Goal: Task Accomplishment & Management: Use online tool/utility

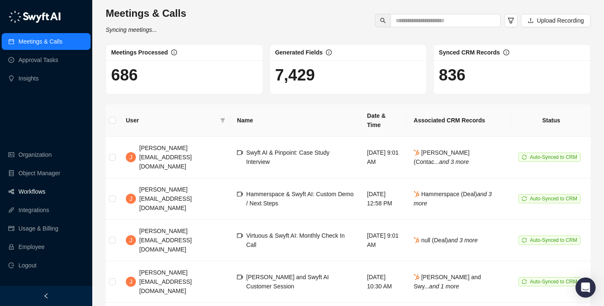
click at [43, 194] on link "Workflows" at bounding box center [31, 191] width 27 height 17
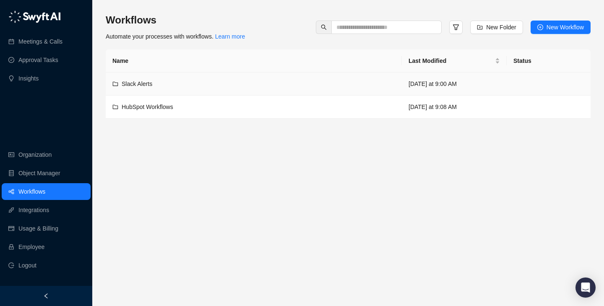
click at [261, 91] on td "Slack Alerts" at bounding box center [254, 84] width 296 height 23
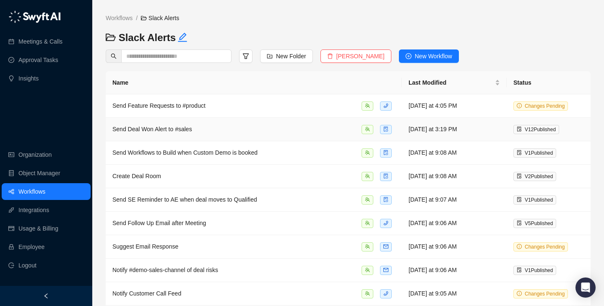
click at [297, 121] on td "Send Deal Won Alert to #sales" at bounding box center [254, 129] width 296 height 23
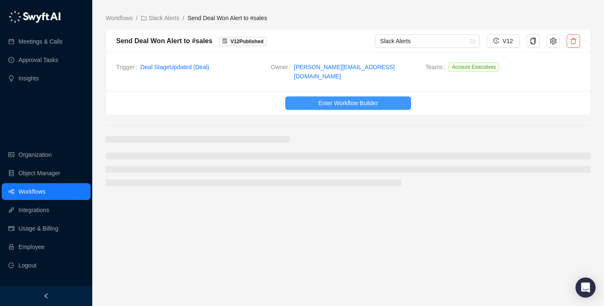
click at [324, 99] on span "Enter Workflow Builder" at bounding box center [348, 103] width 60 height 9
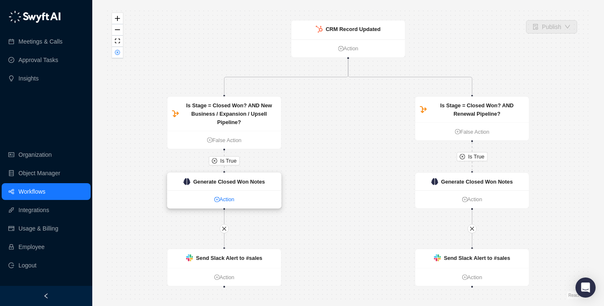
click at [227, 200] on link "Action" at bounding box center [224, 199] width 114 height 8
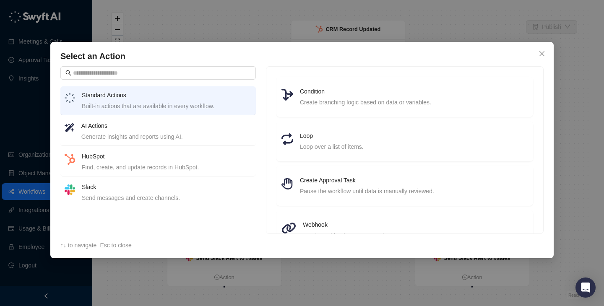
click at [25, 134] on div "Select an Action Standard Actions Built-in actions that are available in every …" at bounding box center [302, 153] width 604 height 306
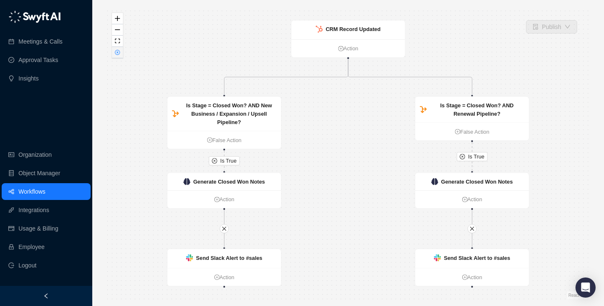
click at [117, 57] on button "button" at bounding box center [117, 52] width 11 height 11
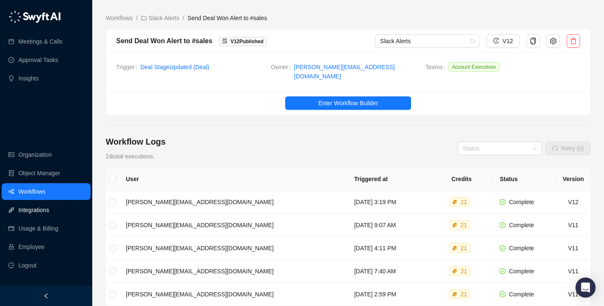
click at [20, 218] on link "Integrations" at bounding box center [33, 210] width 31 height 17
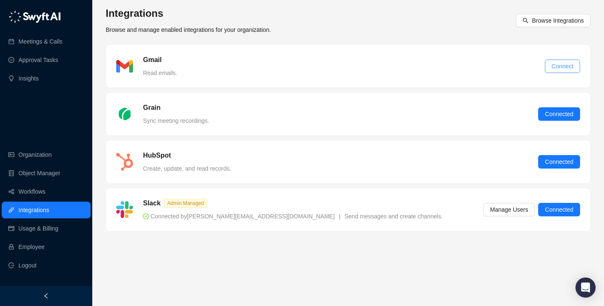
click at [558, 66] on span "Connect" at bounding box center [563, 66] width 22 height 9
click at [45, 188] on link "Workflows" at bounding box center [31, 191] width 27 height 17
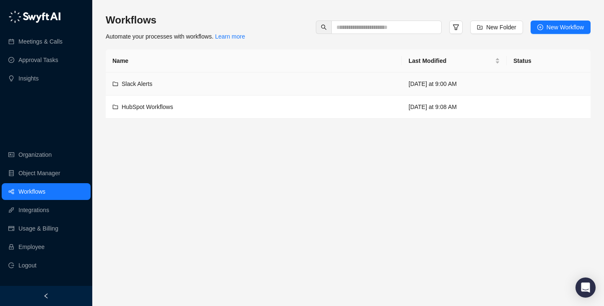
click at [200, 81] on div "Slack Alerts" at bounding box center [253, 83] width 283 height 9
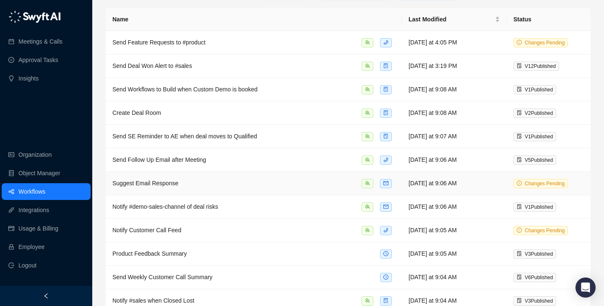
scroll to position [97, 0]
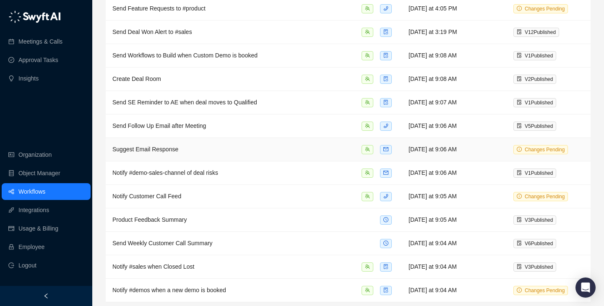
click at [287, 145] on div "Suggest Email Response" at bounding box center [253, 150] width 283 height 10
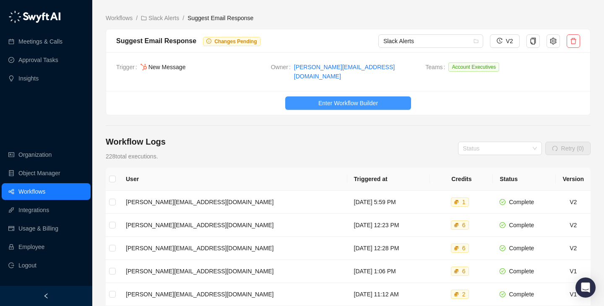
click at [337, 99] on span "Enter Workflow Builder" at bounding box center [348, 103] width 60 height 9
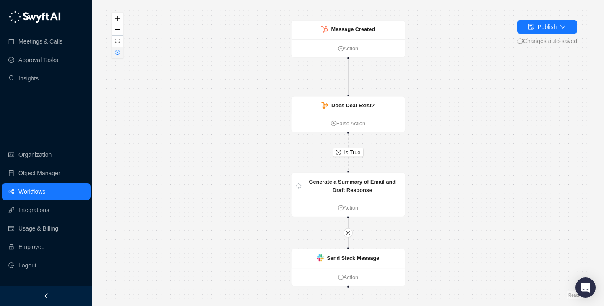
click at [118, 56] on button "button" at bounding box center [117, 52] width 11 height 11
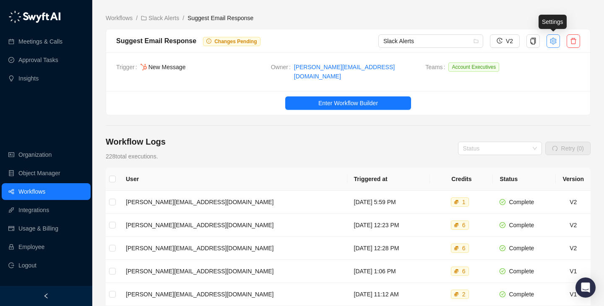
click at [557, 40] on button "button" at bounding box center [553, 40] width 13 height 13
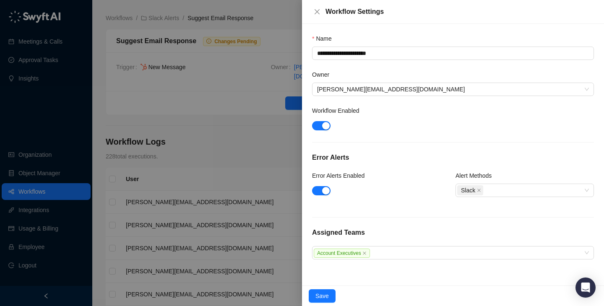
click at [227, 126] on div at bounding box center [302, 153] width 604 height 306
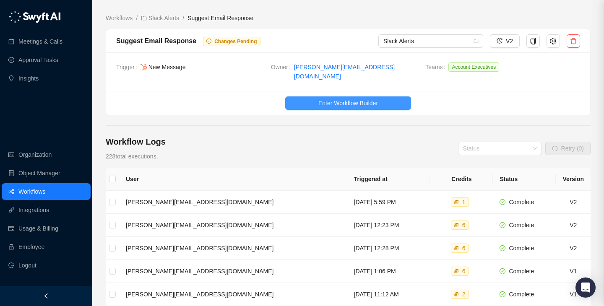
click at [316, 96] on button "Enter Workflow Builder" at bounding box center [348, 102] width 126 height 13
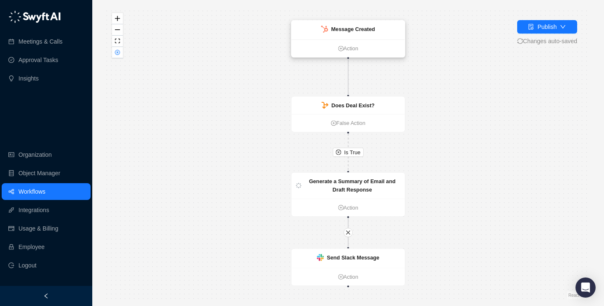
click at [370, 34] on div "Message Created" at bounding box center [349, 30] width 114 height 19
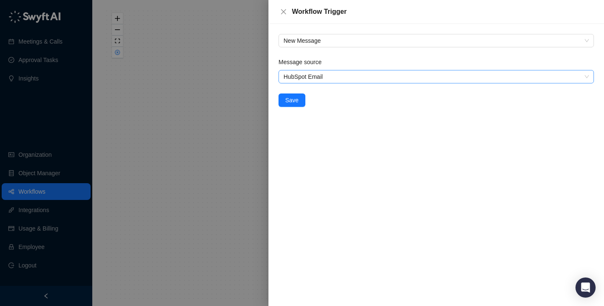
click at [375, 75] on span "HubSpot Email" at bounding box center [436, 76] width 305 height 13
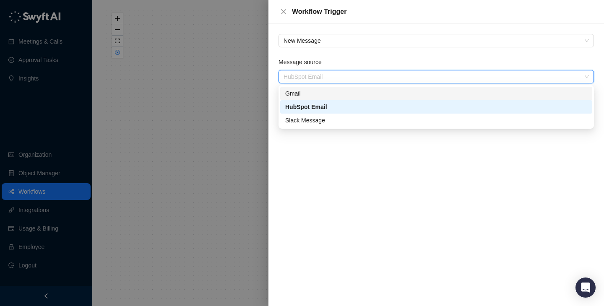
click at [354, 97] on div "Gmail" at bounding box center [436, 93] width 302 height 9
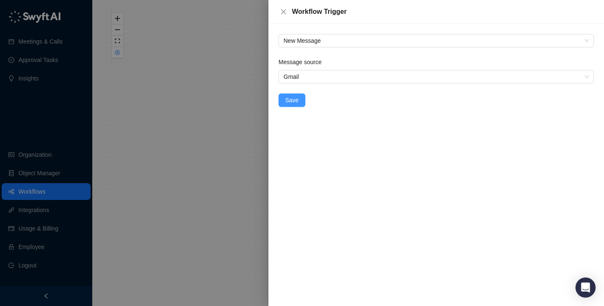
click at [285, 99] on span "Save" at bounding box center [291, 100] width 13 height 9
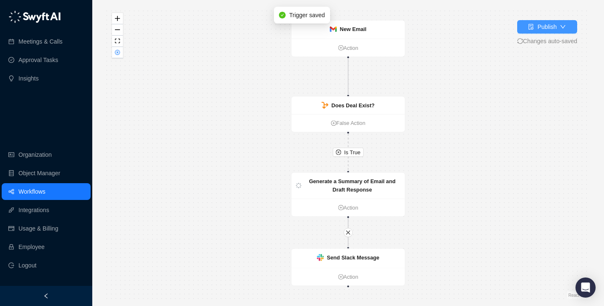
click at [552, 28] on div "Publish" at bounding box center [546, 26] width 19 height 9
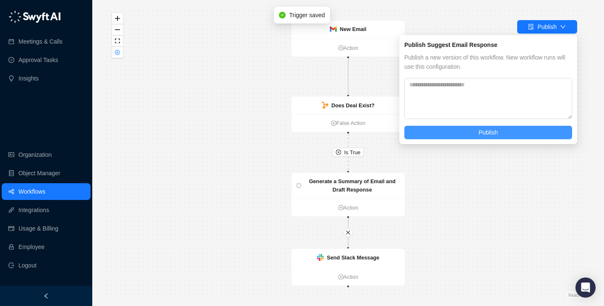
click at [438, 128] on button "Publish" at bounding box center [488, 132] width 168 height 13
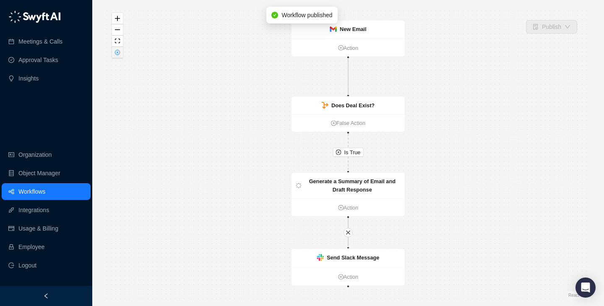
click at [116, 55] on icon "close-circle" at bounding box center [117, 52] width 5 height 5
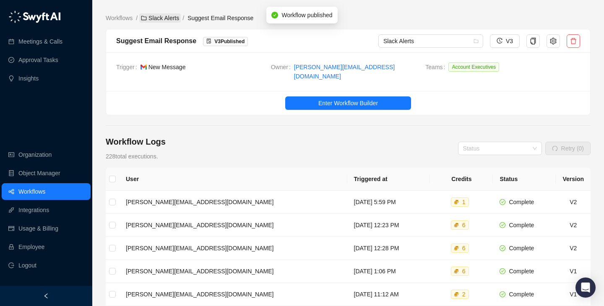
click at [156, 15] on link "Slack Alerts" at bounding box center [160, 17] width 42 height 9
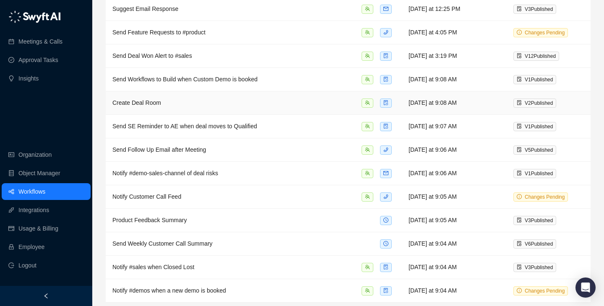
scroll to position [97, 0]
click at [320, 173] on div "Notify #demo-sales-channel of deal risks" at bounding box center [253, 173] width 283 height 10
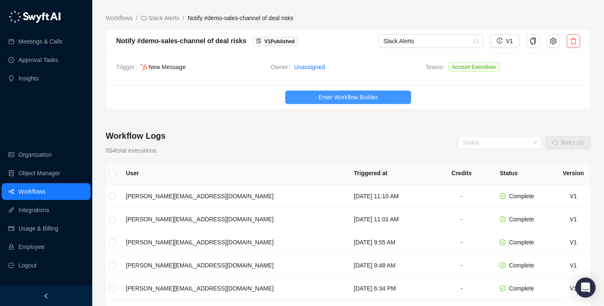
click at [346, 93] on span "Enter Workflow Builder" at bounding box center [348, 97] width 60 height 9
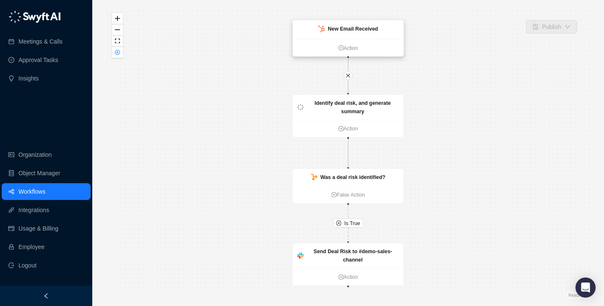
click at [362, 28] on strong "New Email Received" at bounding box center [353, 29] width 50 height 6
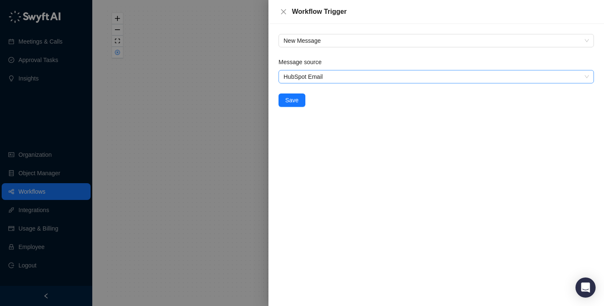
click at [336, 71] on span "HubSpot Email" at bounding box center [436, 76] width 305 height 13
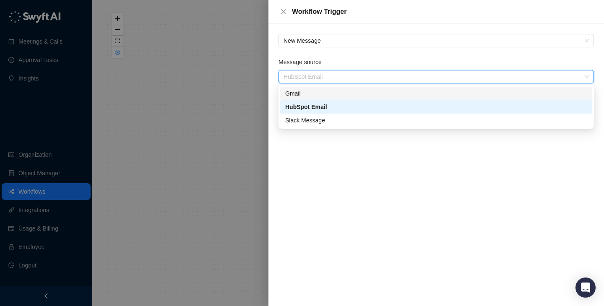
click at [336, 96] on div "Gmail" at bounding box center [436, 93] width 302 height 9
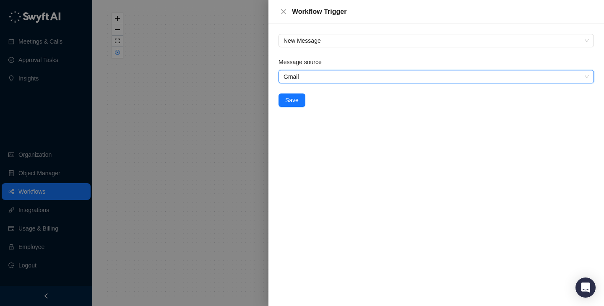
click at [306, 175] on div "New Message Message source Gmail Gmail Save" at bounding box center [436, 165] width 336 height 282
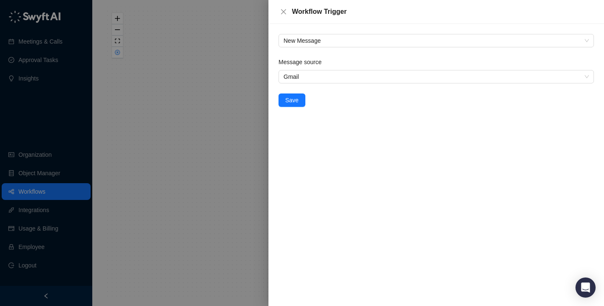
click at [293, 110] on div "Message source Gmail Save" at bounding box center [436, 87] width 322 height 60
click at [293, 94] on button "Save" at bounding box center [292, 100] width 27 height 13
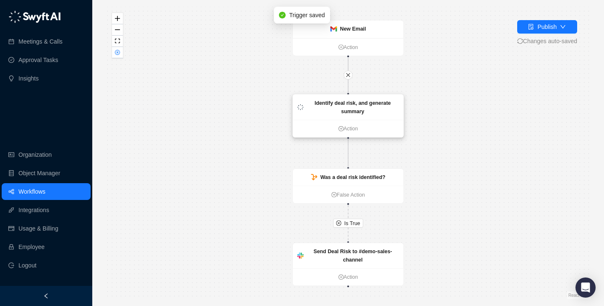
click at [332, 104] on strong "Identify deal risk, and generate summary" at bounding box center [353, 107] width 76 height 14
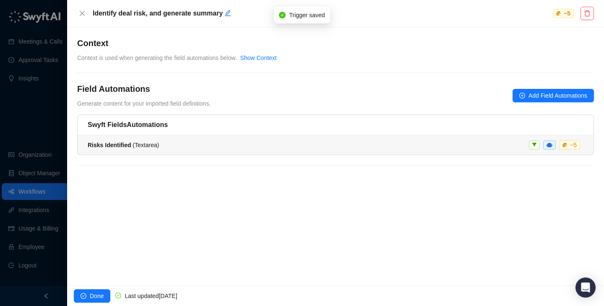
click at [201, 148] on div "Risks Identified ( Textarea ) ~ 5" at bounding box center [336, 145] width 496 height 9
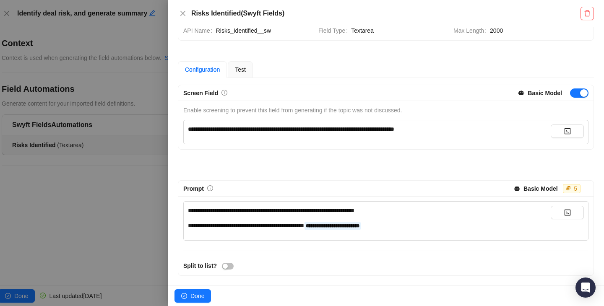
scroll to position [98, 0]
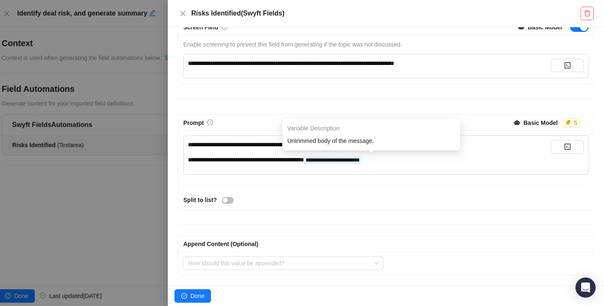
click at [282, 104] on div "**********" at bounding box center [385, 147] width 421 height 257
click at [141, 177] on div at bounding box center [302, 153] width 604 height 306
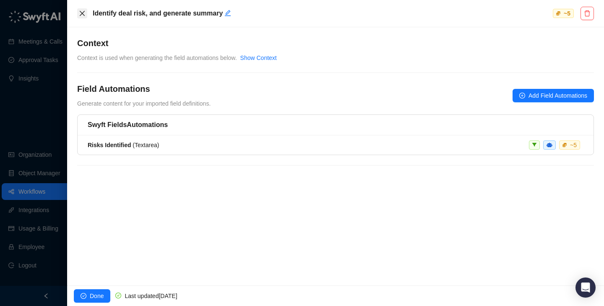
click at [86, 13] on button "Close" at bounding box center [82, 13] width 10 height 10
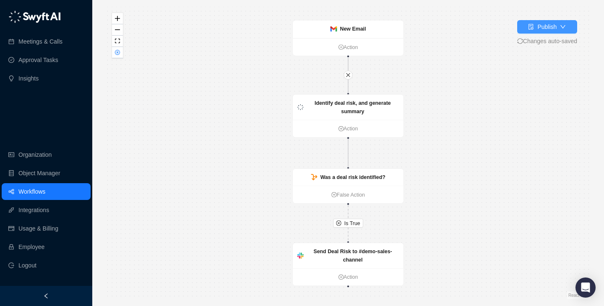
click at [537, 32] on button "Publish" at bounding box center [547, 26] width 60 height 13
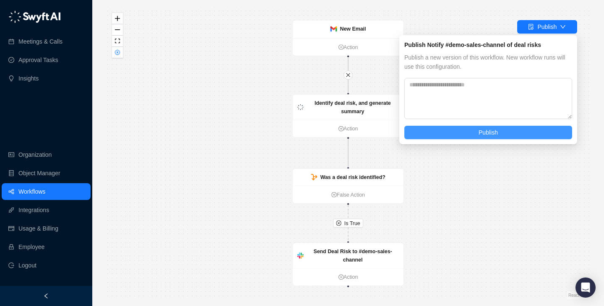
click at [452, 127] on button "Publish" at bounding box center [488, 132] width 168 height 13
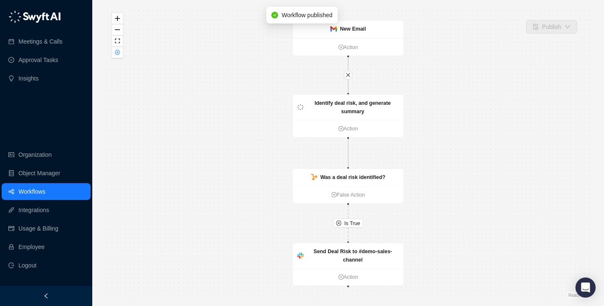
click at [250, 164] on div "Is True New Email Action Identify deal risk, and generate summary Action Was a …" at bounding box center [348, 153] width 485 height 293
click at [358, 173] on div "Was a deal risk identified?" at bounding box center [352, 177] width 65 height 8
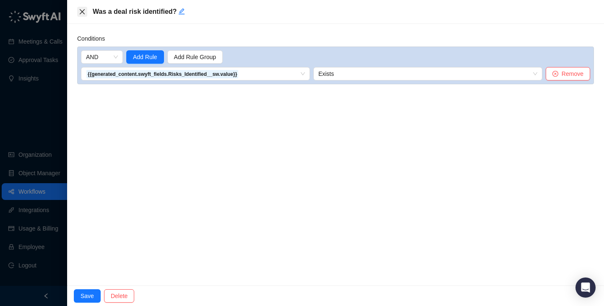
click at [82, 8] on button "Close" at bounding box center [82, 12] width 10 height 10
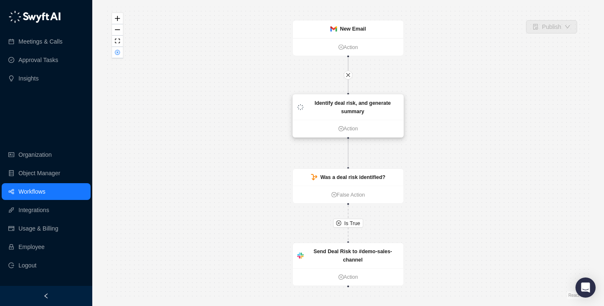
click at [359, 110] on strong "Identify deal risk, and generate summary" at bounding box center [353, 107] width 76 height 14
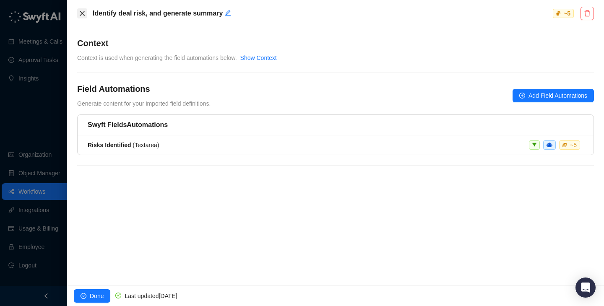
click at [82, 16] on icon "close" at bounding box center [82, 13] width 7 height 7
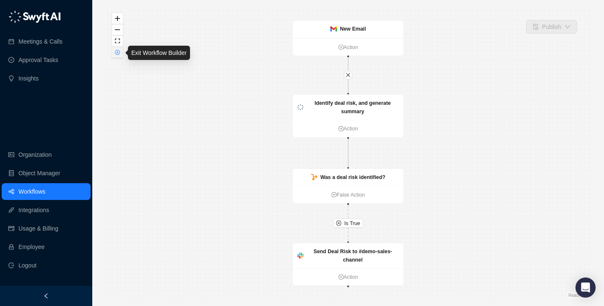
click at [114, 55] on button "button" at bounding box center [117, 52] width 11 height 11
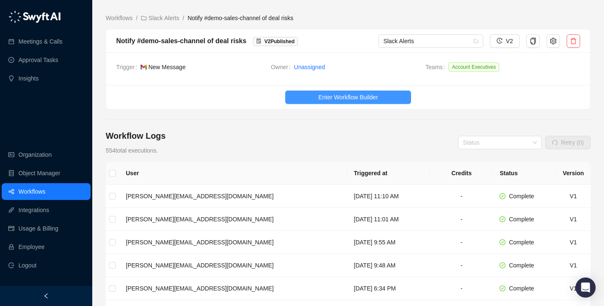
click at [318, 97] on span "Enter Workflow Builder" at bounding box center [348, 97] width 60 height 9
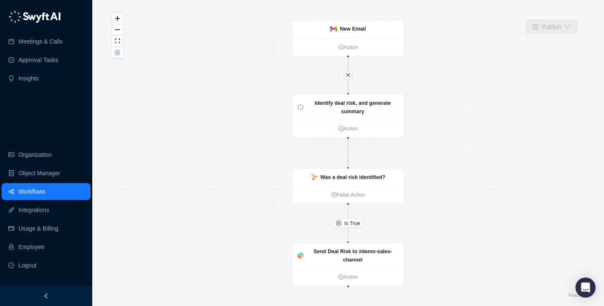
drag, startPoint x: 270, startPoint y: 134, endPoint x: 227, endPoint y: 133, distance: 42.8
click at [227, 133] on div "Is True New Email Action Identify deal risk, and generate summary Action Was a …" at bounding box center [348, 153] width 485 height 293
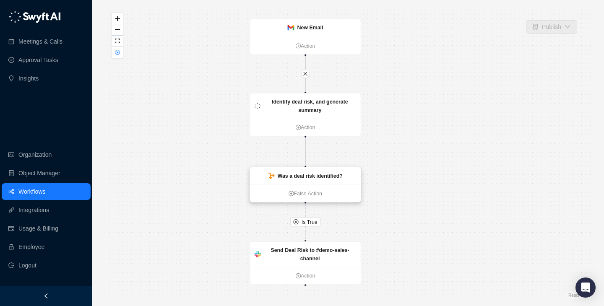
click at [335, 173] on strong "Was a deal risk identified?" at bounding box center [310, 176] width 65 height 6
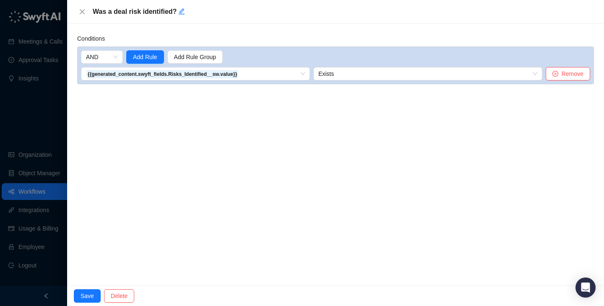
click at [27, 104] on div at bounding box center [302, 153] width 604 height 306
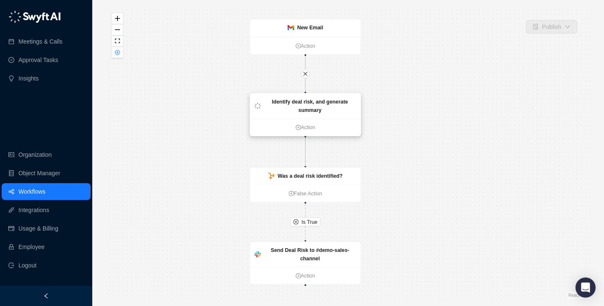
click at [326, 103] on strong "Identify deal risk, and generate summary" at bounding box center [310, 106] width 76 height 14
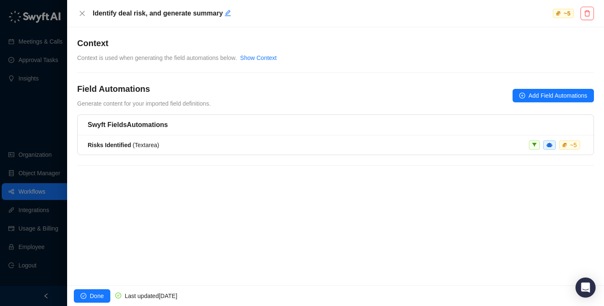
click at [27, 135] on div at bounding box center [302, 153] width 604 height 306
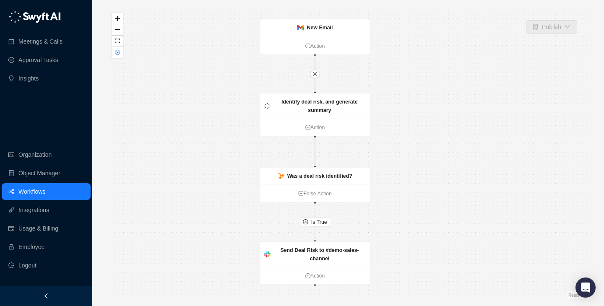
drag, startPoint x: 228, startPoint y: 118, endPoint x: 237, endPoint y: 118, distance: 9.6
click at [237, 118] on div "Is True New Email Action Identify deal risk, and generate summary Action Was a …" at bounding box center [348, 153] width 485 height 293
click at [326, 34] on div "New Email" at bounding box center [315, 28] width 111 height 18
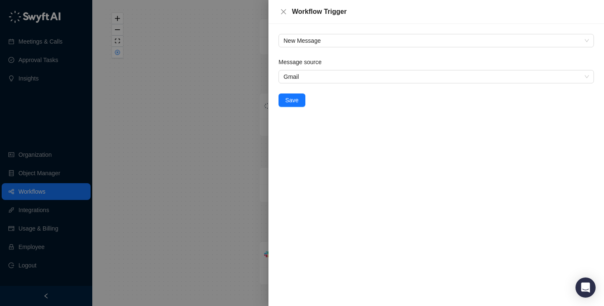
click at [190, 104] on div at bounding box center [302, 153] width 604 height 306
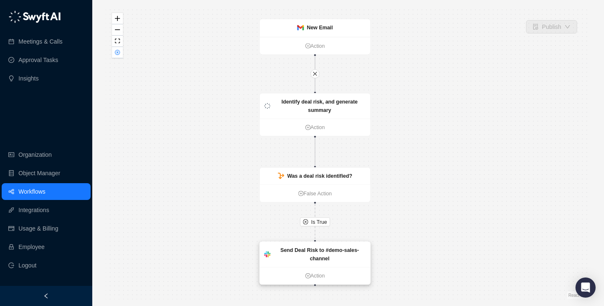
click at [329, 244] on div "Send Deal Risk to #demo-sales-channel" at bounding box center [315, 254] width 111 height 25
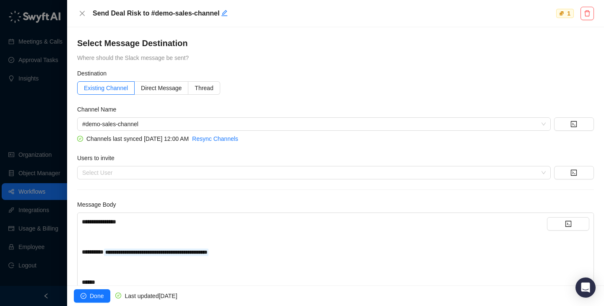
click at [50, 122] on div at bounding box center [302, 153] width 604 height 306
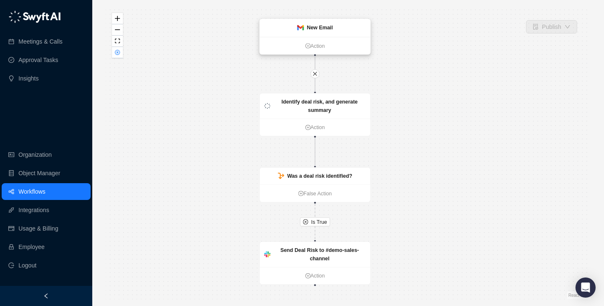
click at [315, 31] on div "New Email" at bounding box center [320, 27] width 26 height 8
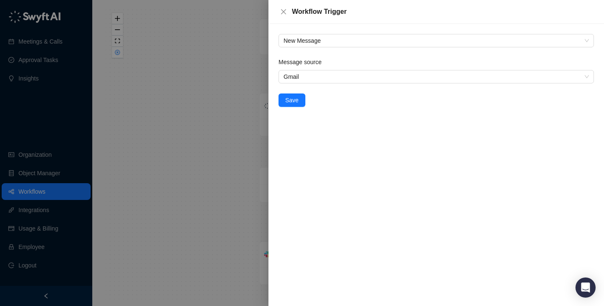
click at [92, 109] on div at bounding box center [302, 153] width 604 height 306
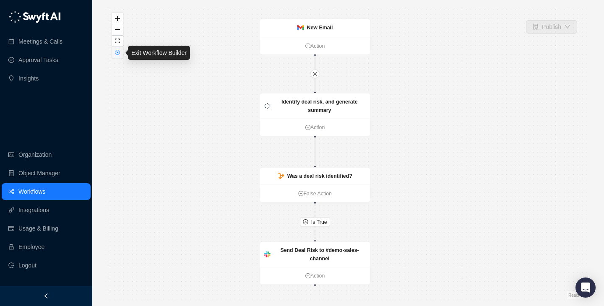
click at [118, 56] on button "button" at bounding box center [117, 52] width 11 height 11
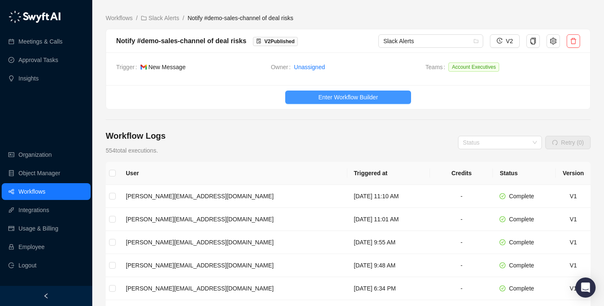
click at [329, 91] on button "Enter Workflow Builder" at bounding box center [348, 97] width 126 height 13
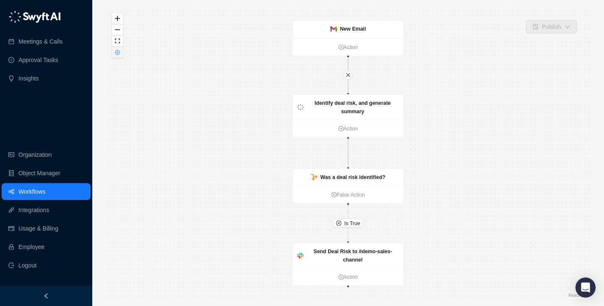
click at [117, 55] on icon "close-circle" at bounding box center [117, 52] width 5 height 5
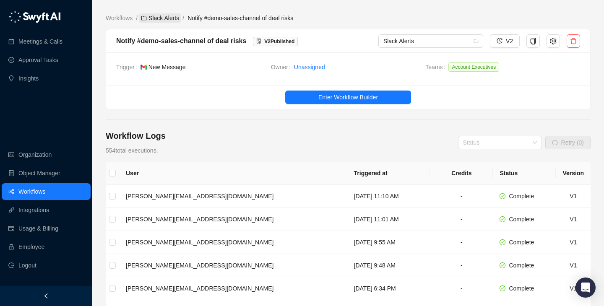
click at [160, 19] on link "Slack Alerts" at bounding box center [160, 17] width 42 height 9
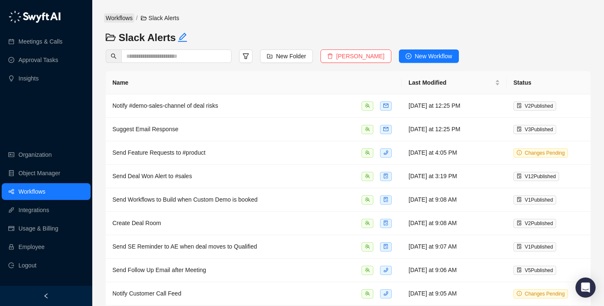
click at [124, 20] on link "Workflows" at bounding box center [119, 17] width 30 height 9
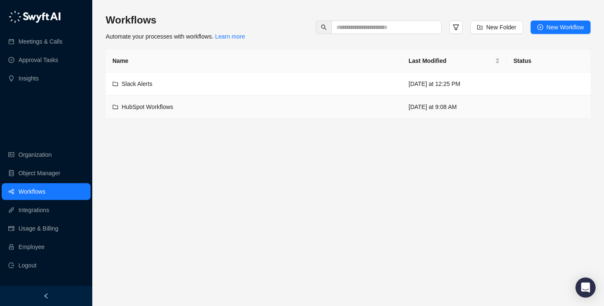
click at [257, 108] on div "HubSpot Workflows" at bounding box center [253, 106] width 283 height 9
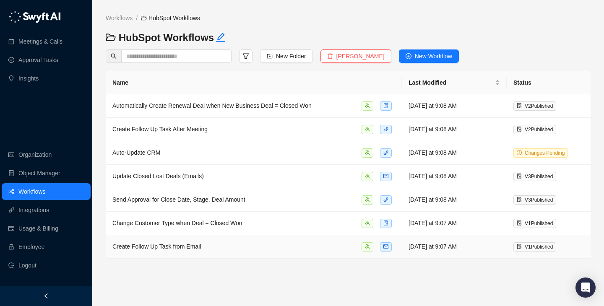
click at [226, 242] on div "Create Follow Up Task from Email" at bounding box center [253, 247] width 283 height 10
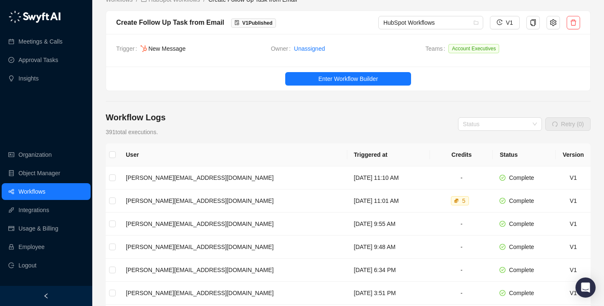
scroll to position [19, 0]
click at [338, 83] on button "Enter Workflow Builder" at bounding box center [348, 78] width 126 height 13
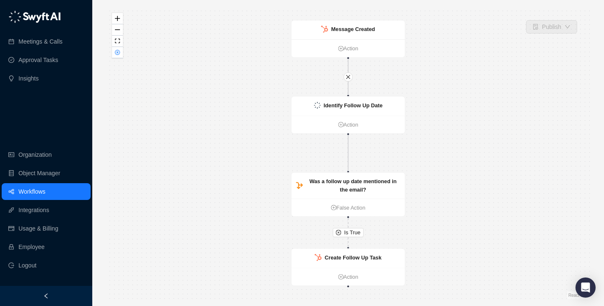
drag, startPoint x: 229, startPoint y: 141, endPoint x: 193, endPoint y: 141, distance: 36.1
click at [193, 141] on div "Is True Message Created Action Identify Follow Up Date Action Was a follow up d…" at bounding box center [348, 153] width 485 height 293
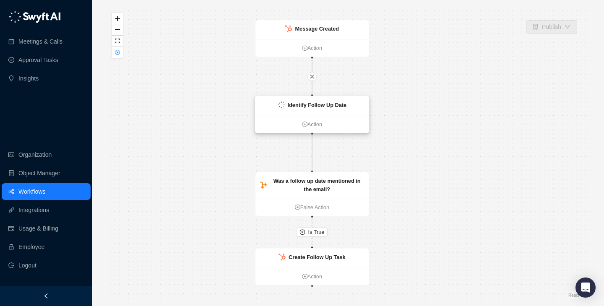
click at [316, 108] on div "Identify Follow Up Date" at bounding box center [317, 105] width 59 height 8
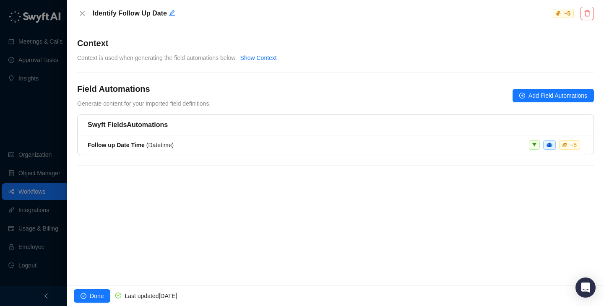
click at [44, 112] on div at bounding box center [302, 153] width 604 height 306
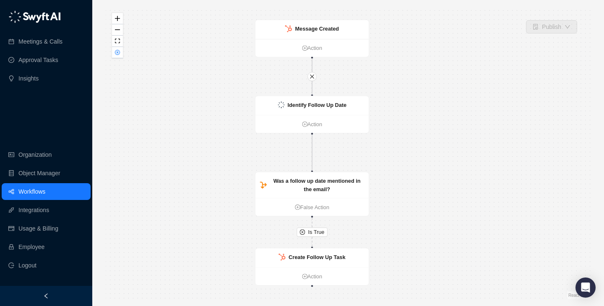
drag, startPoint x: 205, startPoint y: 106, endPoint x: 232, endPoint y: 99, distance: 27.2
click at [232, 99] on div "Is True Message Created Action Identify Follow Up Date Action Was a follow up d…" at bounding box center [348, 153] width 485 height 293
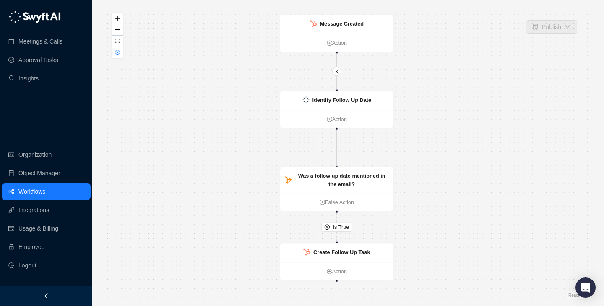
drag, startPoint x: 232, startPoint y: 99, endPoint x: 219, endPoint y: 108, distance: 14.8
click at [219, 108] on div "Is True Message Created Action Identify Follow Up Date Action Was a follow up d…" at bounding box center [348, 153] width 485 height 293
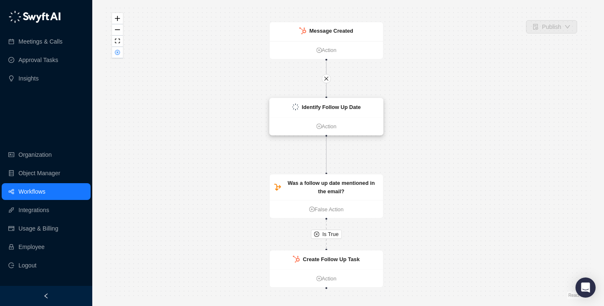
click at [311, 102] on div "Identify Follow Up Date" at bounding box center [327, 107] width 114 height 19
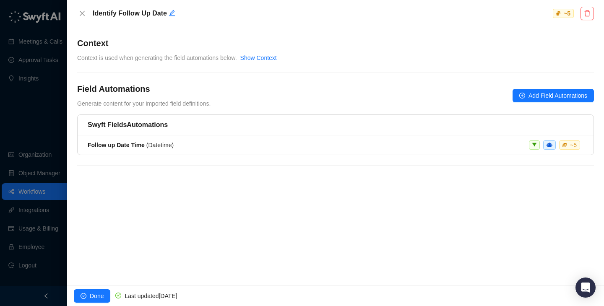
click at [56, 116] on div at bounding box center [302, 153] width 604 height 306
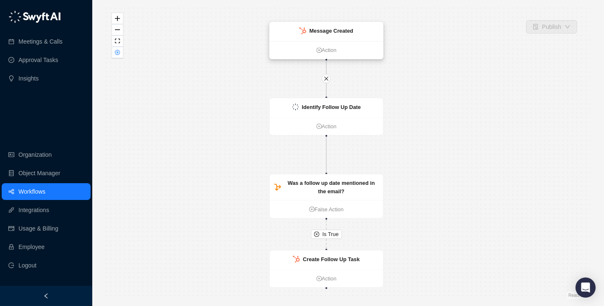
click at [305, 29] on img at bounding box center [303, 30] width 7 height 7
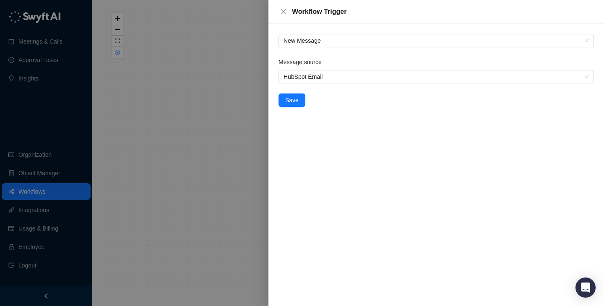
click at [76, 109] on div at bounding box center [302, 153] width 604 height 306
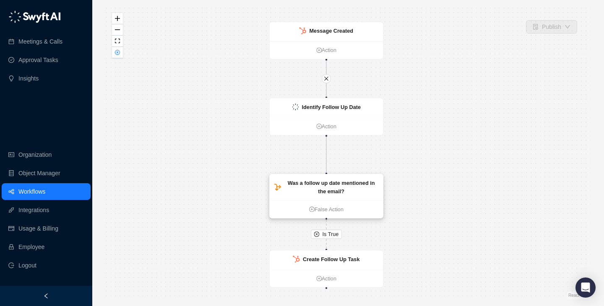
click at [318, 191] on div "Was a follow up date mentioned in the email?" at bounding box center [331, 187] width 95 height 17
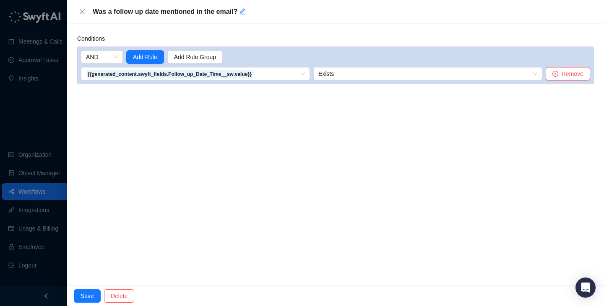
click at [47, 126] on div at bounding box center [302, 153] width 604 height 306
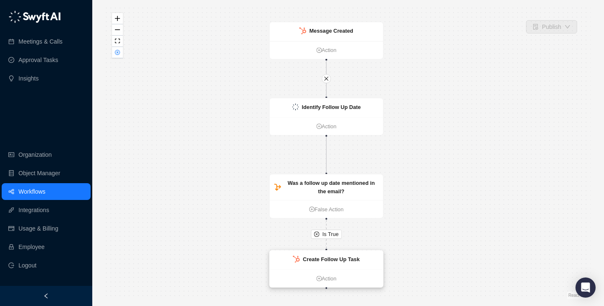
click at [330, 254] on div "Create Follow Up Task" at bounding box center [327, 259] width 114 height 19
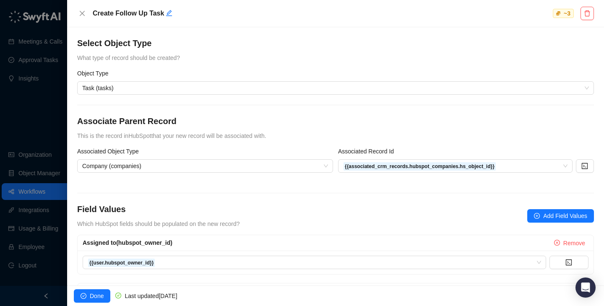
click at [43, 133] on div at bounding box center [302, 153] width 604 height 306
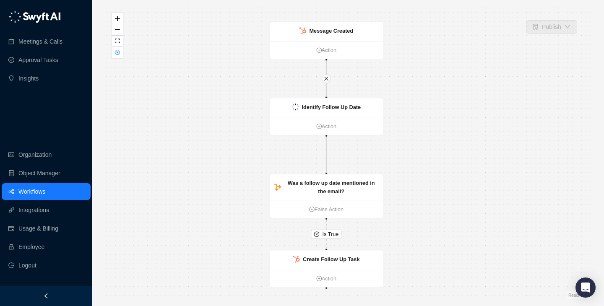
drag, startPoint x: 410, startPoint y: 122, endPoint x: 409, endPoint y: 132, distance: 9.7
click at [410, 132] on div "Is True Message Created Action Identify Follow Up Date Action Was a follow up d…" at bounding box center [348, 153] width 485 height 293
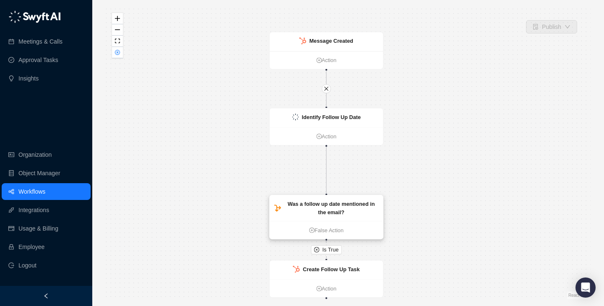
drag, startPoint x: 322, startPoint y: 199, endPoint x: 322, endPoint y: 213, distance: 13.8
click at [322, 214] on strong "Was a follow up date mentioned in the email?" at bounding box center [331, 208] width 87 height 14
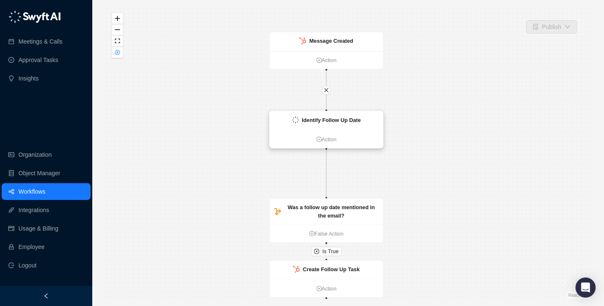
drag, startPoint x: 322, startPoint y: 120, endPoint x: 322, endPoint y: 155, distance: 35.2
click at [322, 124] on div "Identify Follow Up Date" at bounding box center [331, 120] width 59 height 8
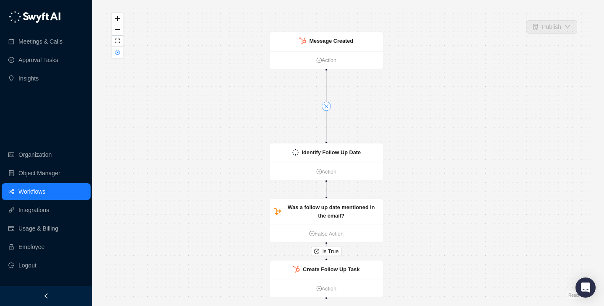
click at [326, 105] on icon "close" at bounding box center [326, 106] width 5 height 5
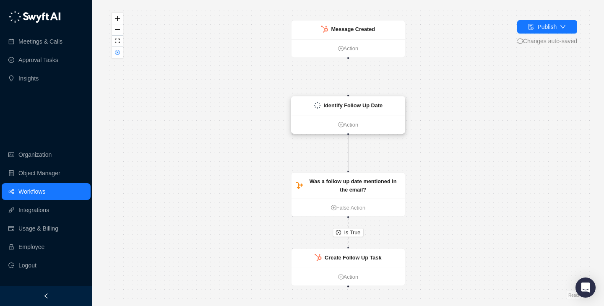
drag, startPoint x: 337, startPoint y: 99, endPoint x: 337, endPoint y: 116, distance: 17.2
click at [337, 115] on div "Identify Follow Up Date" at bounding box center [349, 105] width 114 height 19
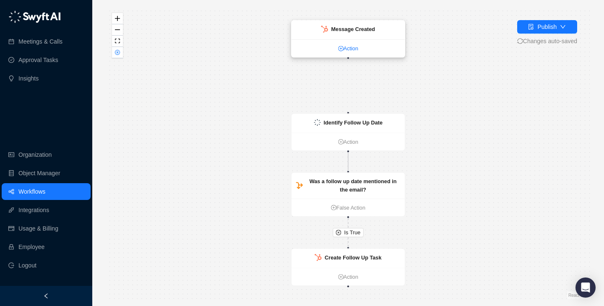
click at [356, 49] on link "Action" at bounding box center [349, 48] width 114 height 8
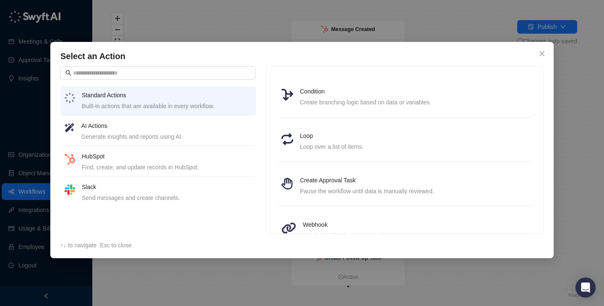
click at [186, 125] on h4 "AI Actions" at bounding box center [166, 125] width 170 height 9
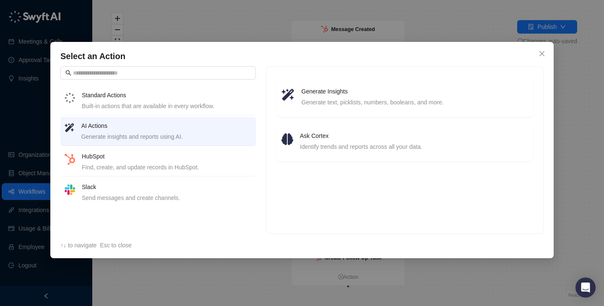
click at [189, 101] on div "Standard Actions Built-in actions that are available in every workflow." at bounding box center [167, 101] width 170 height 20
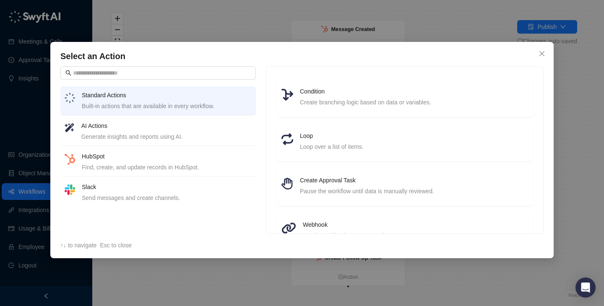
click at [194, 131] on div "AI Actions Generate insights and reports using AI." at bounding box center [166, 131] width 170 height 20
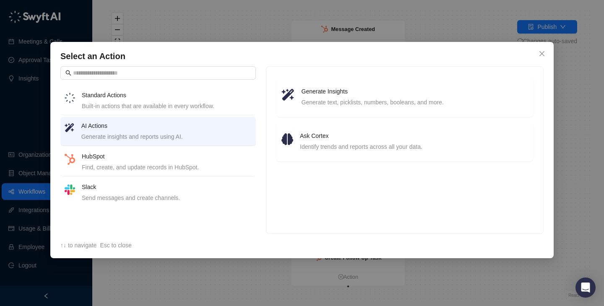
click at [167, 166] on div "Find, create, and update records in HubSpot." at bounding box center [167, 167] width 170 height 9
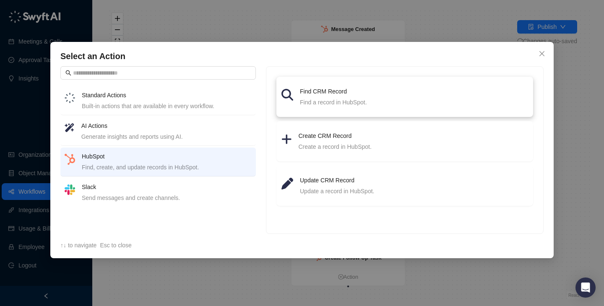
click at [359, 103] on div "Find a record in HubSpot." at bounding box center [414, 102] width 228 height 9
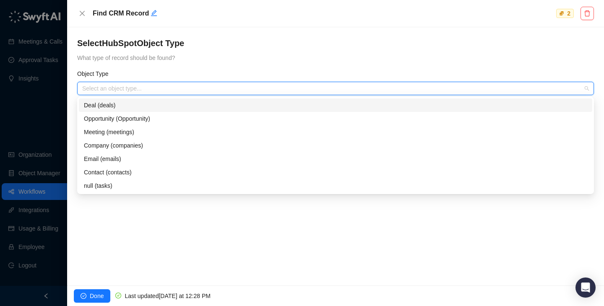
click at [169, 88] on input "search" at bounding box center [333, 88] width 502 height 13
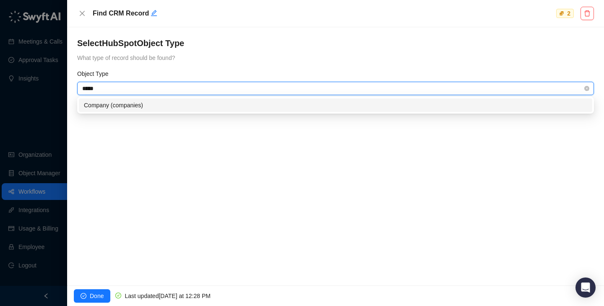
type input "******"
click at [173, 109] on div "Company (companies)" at bounding box center [335, 105] width 503 height 9
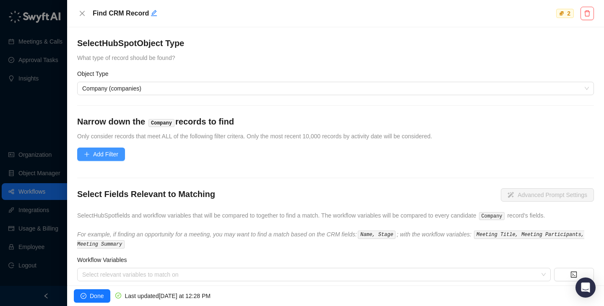
click at [105, 157] on span "Add Filter" at bounding box center [105, 154] width 25 height 9
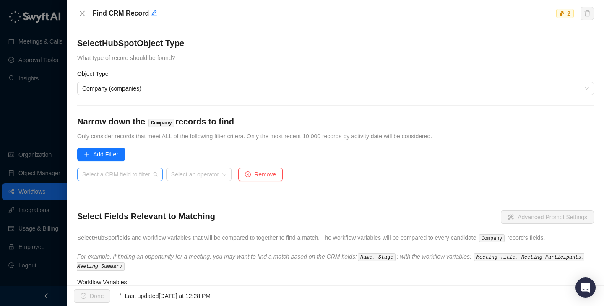
click at [163, 175] on div "Select a CRM field to filter" at bounding box center [120, 174] width 86 height 13
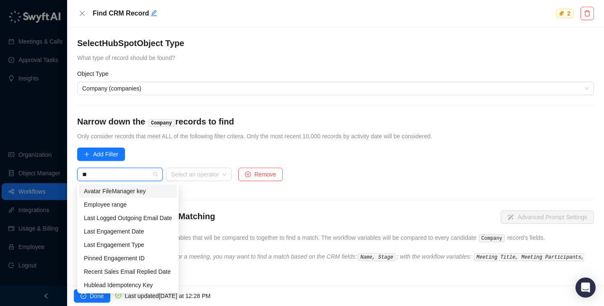
type input "*"
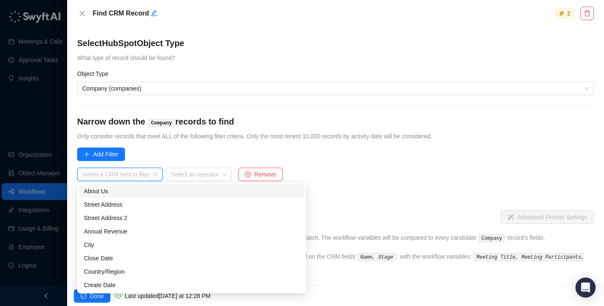
click at [342, 127] on h4 "Narrow down the Company records to find" at bounding box center [335, 122] width 517 height 12
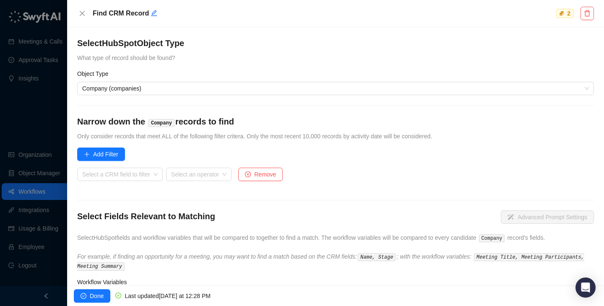
scroll to position [73, 0]
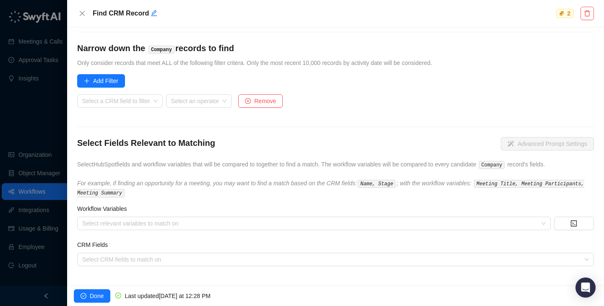
click at [245, 231] on form "Select HubSpot Object Type What type of record should be found? Object Type Com…" at bounding box center [335, 115] width 517 height 302
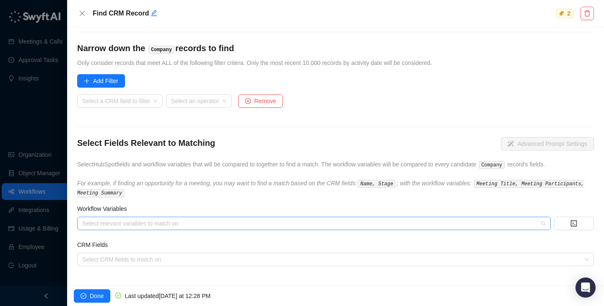
click at [245, 229] on div "Select relevant variables to match on" at bounding box center [314, 223] width 474 height 13
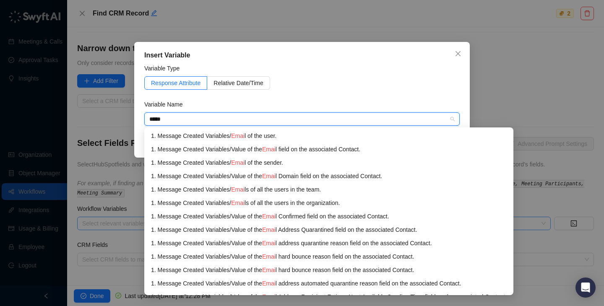
type input "*****"
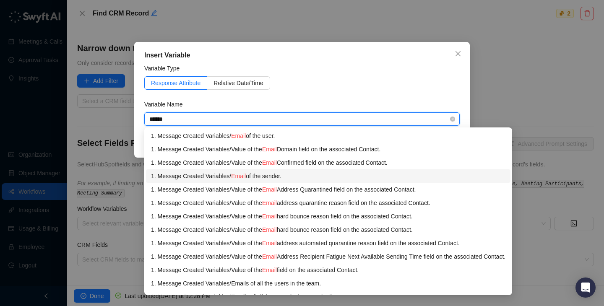
click at [303, 178] on div "1. Message Created Variables / Email of the sender." at bounding box center [328, 176] width 354 height 9
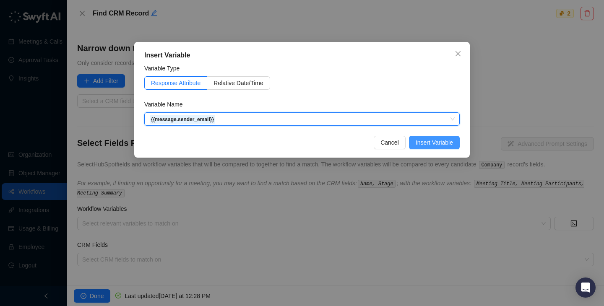
click at [426, 139] on span "Insert Variable" at bounding box center [434, 142] width 37 height 9
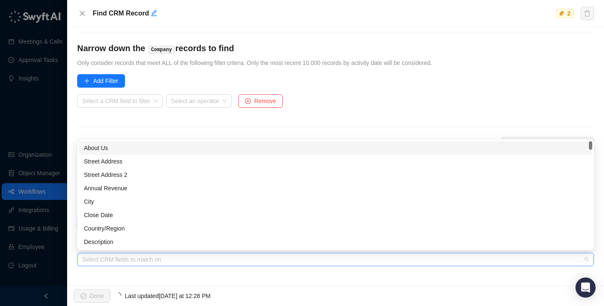
click at [138, 260] on div at bounding box center [331, 260] width 505 height 6
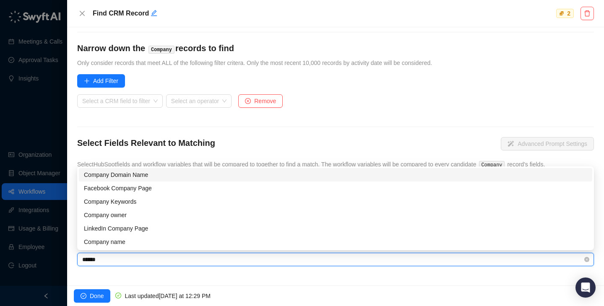
type input "*******"
click at [140, 175] on div "Company Domain Name" at bounding box center [335, 174] width 503 height 9
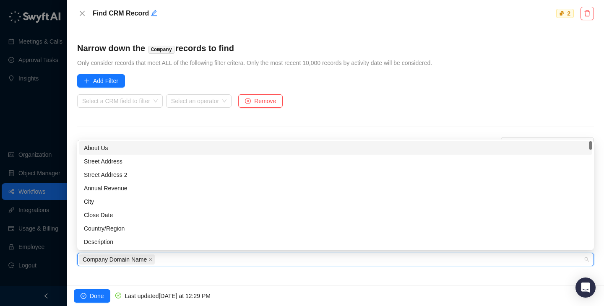
click at [268, 143] on div "About Us" at bounding box center [335, 147] width 503 height 9
click at [367, 104] on div "Select a CRM field to filter Select an operator Remove" at bounding box center [335, 105] width 517 height 22
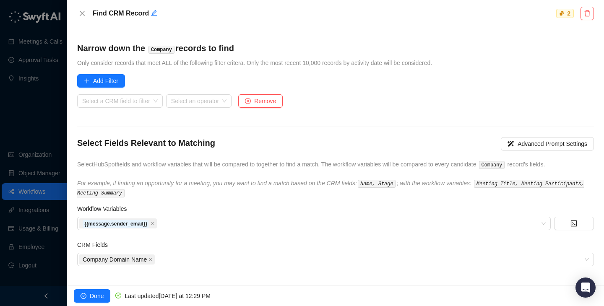
scroll to position [0, 0]
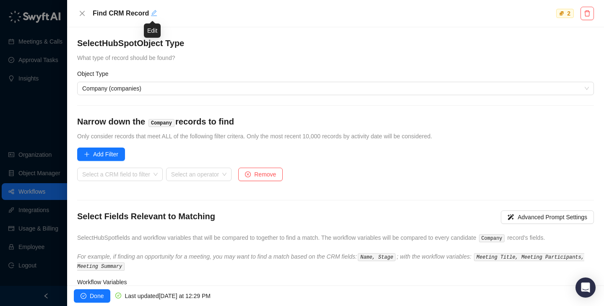
click at [152, 14] on icon "edit" at bounding box center [154, 13] width 6 height 6
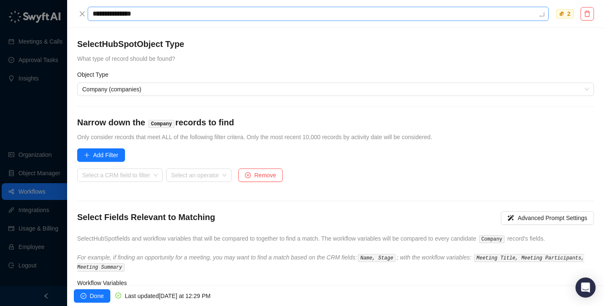
click at [118, 14] on textarea "**********" at bounding box center [318, 14] width 461 height 14
type textarea "******"
type textarea "*******"
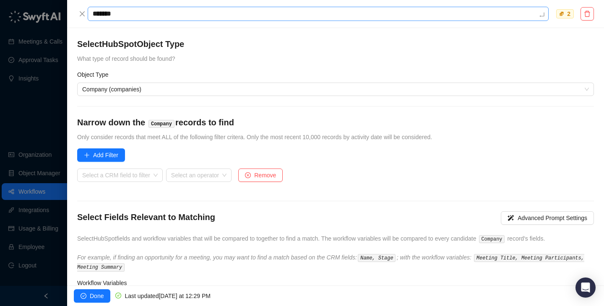
type textarea "********"
type textarea "*********"
type textarea "**********"
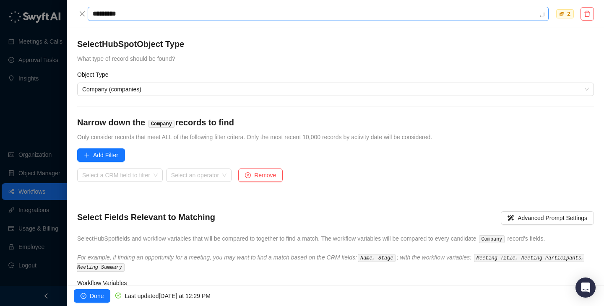
type textarea "**********"
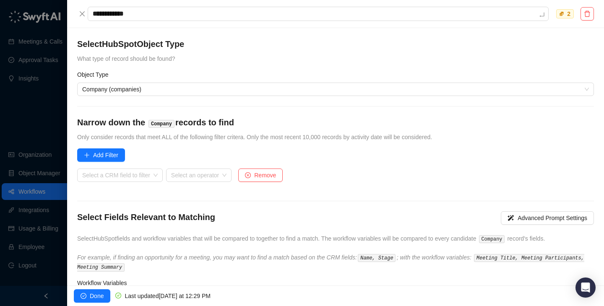
click at [234, 58] on div "Select HubSpot Object Type What type of record should be found?" at bounding box center [335, 50] width 517 height 25
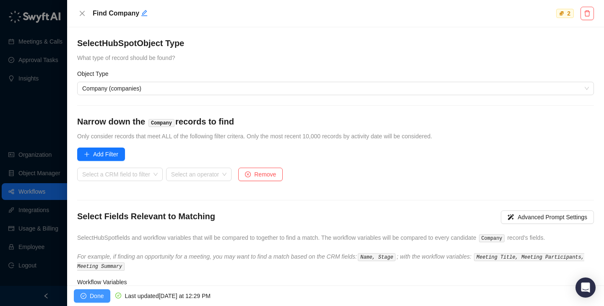
click at [95, 296] on span "Done" at bounding box center [97, 296] width 14 height 9
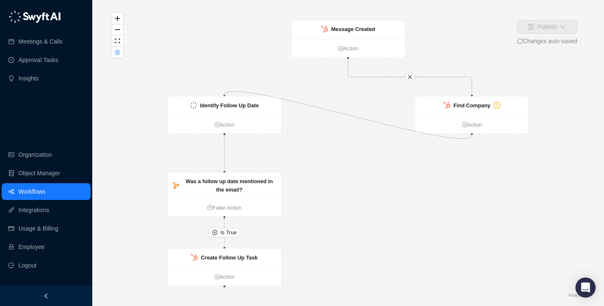
drag, startPoint x: 472, startPoint y: 134, endPoint x: 227, endPoint y: 93, distance: 248.4
click at [227, 93] on div "Is True Message Created Action Identify Follow Up Date Action Was a follow up d…" at bounding box center [348, 153] width 485 height 293
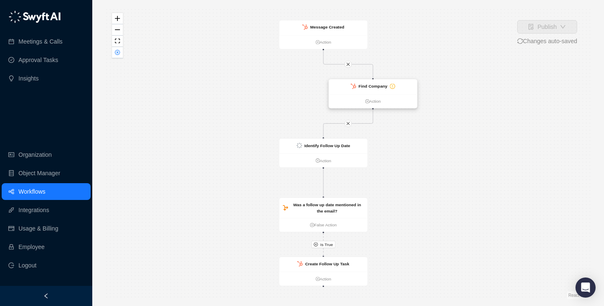
click at [376, 86] on strong "Find Company" at bounding box center [373, 86] width 29 height 5
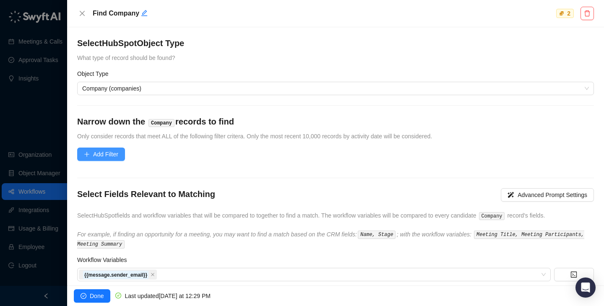
click at [108, 155] on span "Add Filter" at bounding box center [105, 154] width 25 height 9
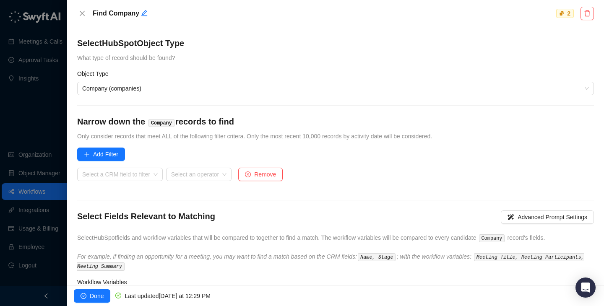
click at [119, 182] on div "Select a CRM field to filter" at bounding box center [120, 178] width 86 height 20
click at [123, 177] on input "search" at bounding box center [117, 174] width 70 height 13
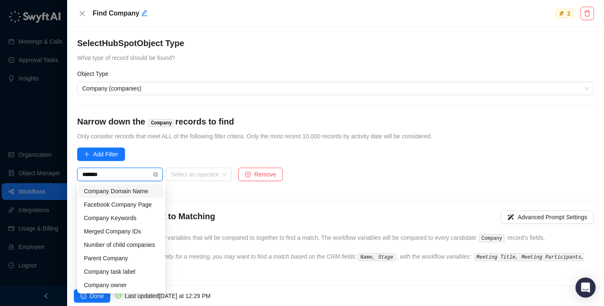
type input "*******"
click at [138, 192] on div "Company Domain Name" at bounding box center [121, 191] width 75 height 9
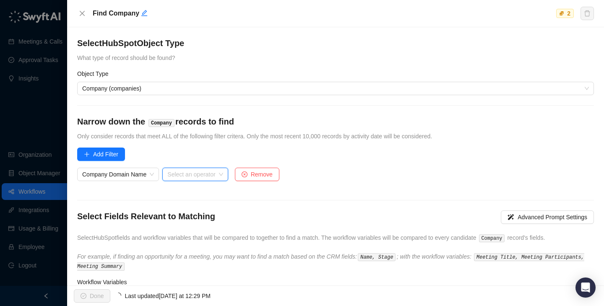
click at [202, 179] on input "search" at bounding box center [192, 174] width 50 height 13
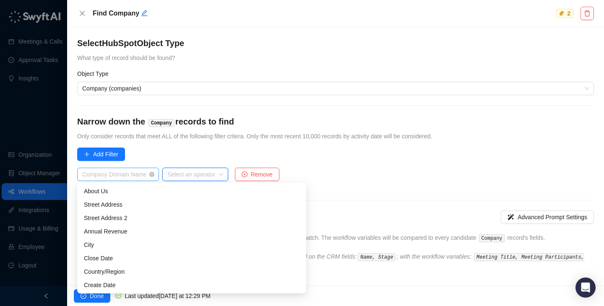
click at [147, 172] on span "Company Domain Name" at bounding box center [118, 174] width 72 height 13
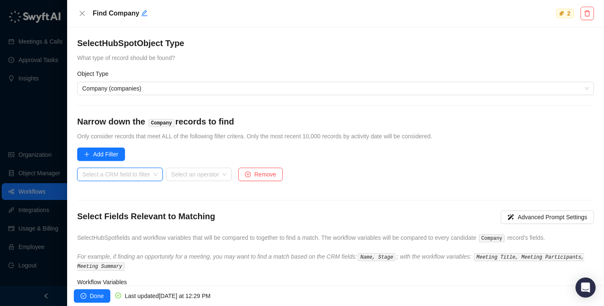
click at [134, 176] on input "search" at bounding box center [117, 174] width 70 height 13
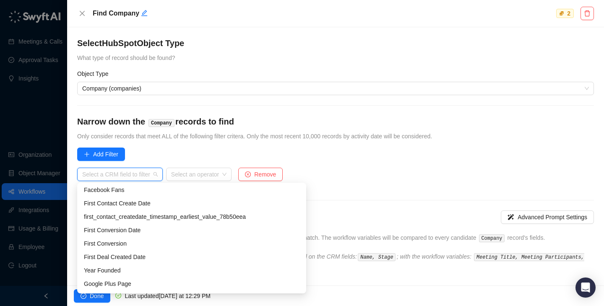
scroll to position [0, 0]
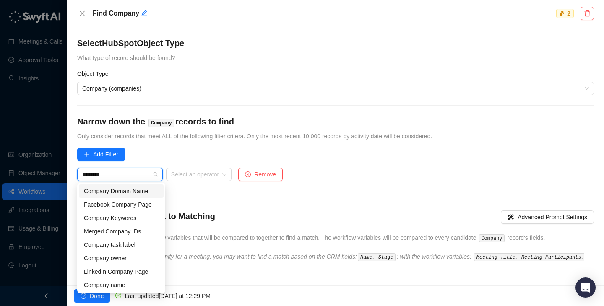
type input "*********"
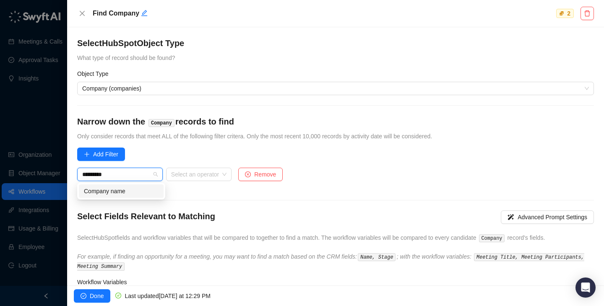
click at [138, 189] on div "Company name" at bounding box center [121, 191] width 75 height 9
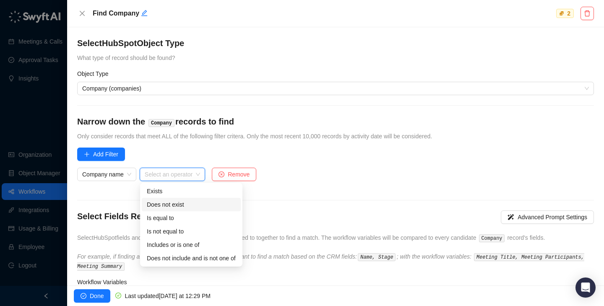
click at [195, 180] on input "search" at bounding box center [170, 174] width 50 height 13
click at [194, 193] on div "Exists" at bounding box center [191, 191] width 89 height 9
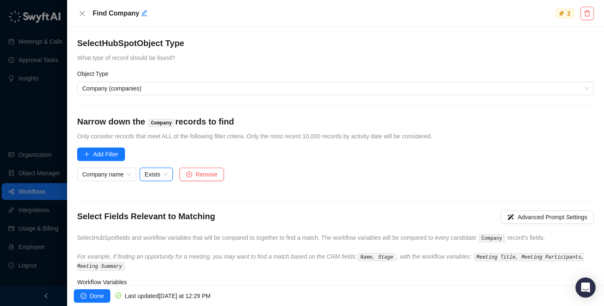
click at [301, 182] on div "Company name Exists Exists Remove" at bounding box center [335, 179] width 517 height 22
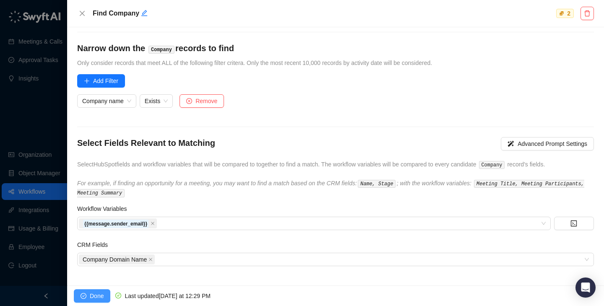
click at [89, 292] on button "Done" at bounding box center [92, 295] width 36 height 13
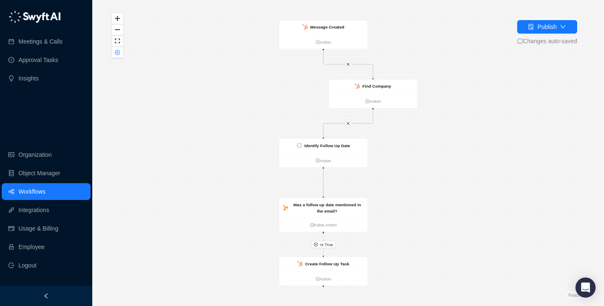
click at [539, 20] on div "Is True Message Created Action Identify Follow Up Date Action Was a follow up d…" at bounding box center [348, 153] width 485 height 293
click at [539, 20] on button "Publish" at bounding box center [547, 26] width 60 height 13
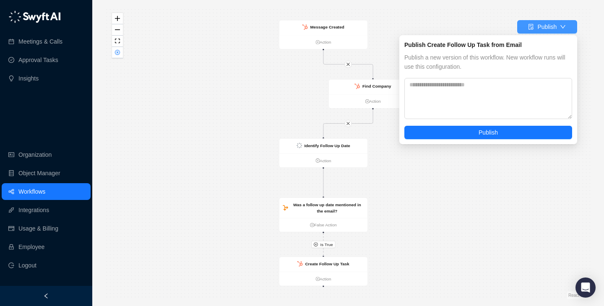
click at [539, 23] on div "Publish" at bounding box center [546, 26] width 19 height 9
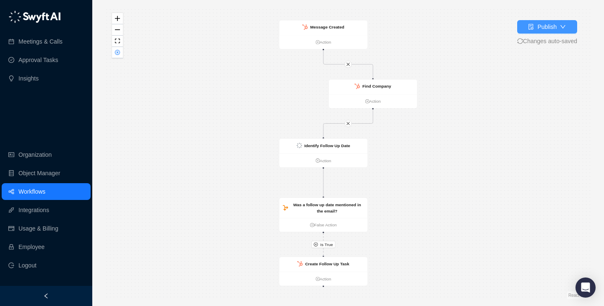
click at [539, 23] on div "Publish" at bounding box center [546, 26] width 19 height 9
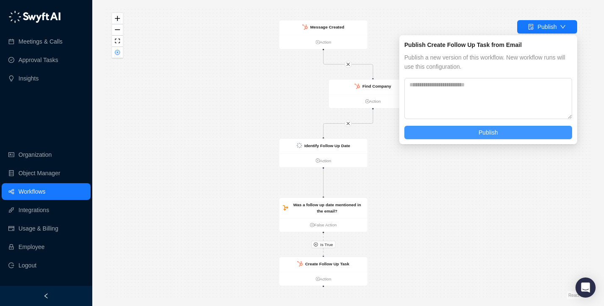
click at [435, 132] on button "Publish" at bounding box center [488, 132] width 168 height 13
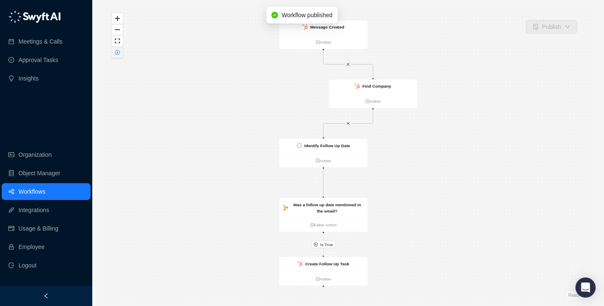
click at [116, 54] on icon "close-circle" at bounding box center [117, 52] width 5 height 5
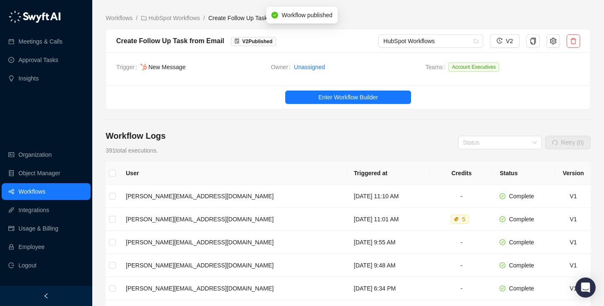
click at [310, 137] on div "Workflow Logs 391 total executions. Status Retry (0)" at bounding box center [348, 142] width 485 height 25
